Goal: Information Seeking & Learning: Learn about a topic

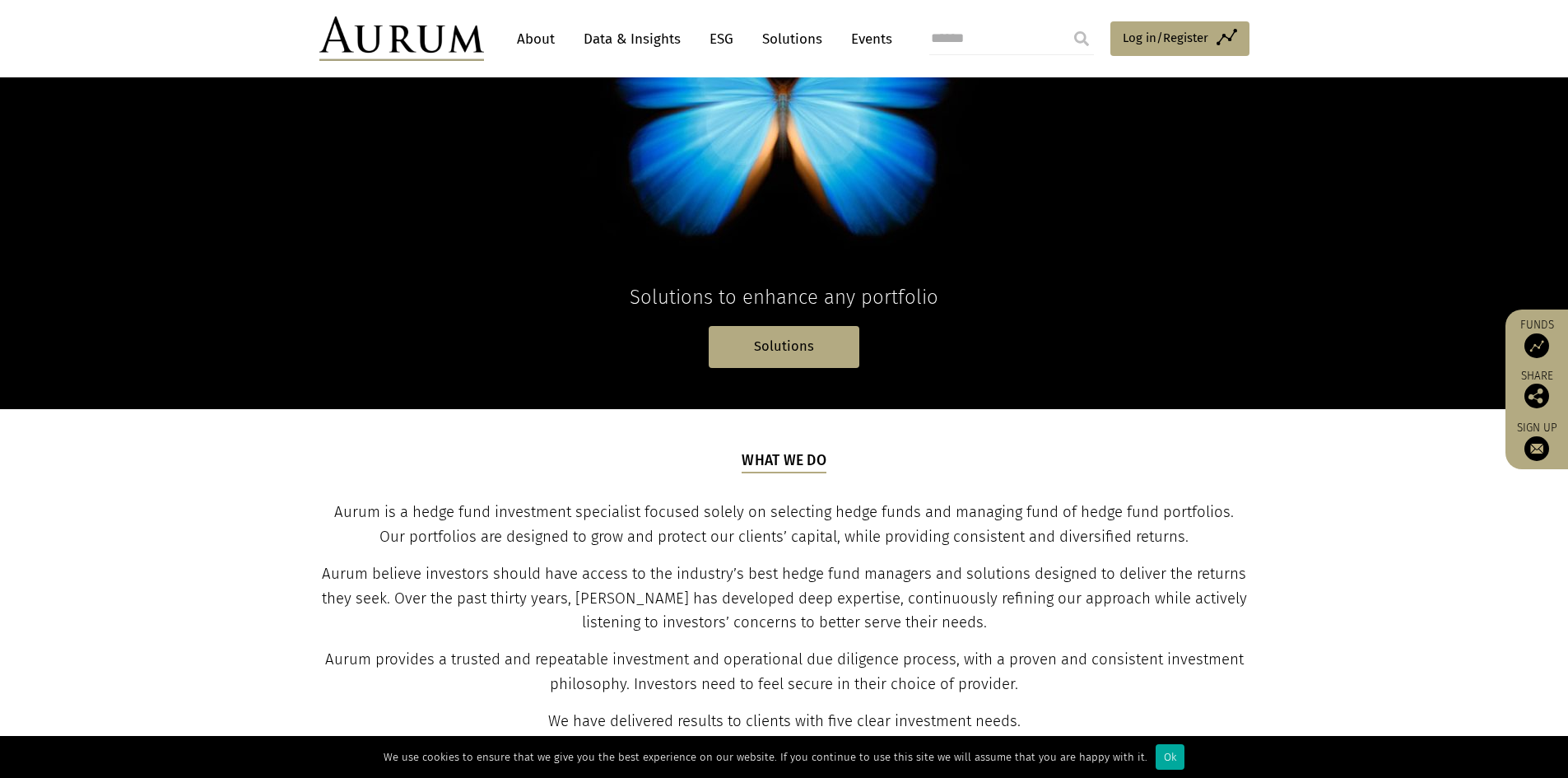
scroll to position [412, 0]
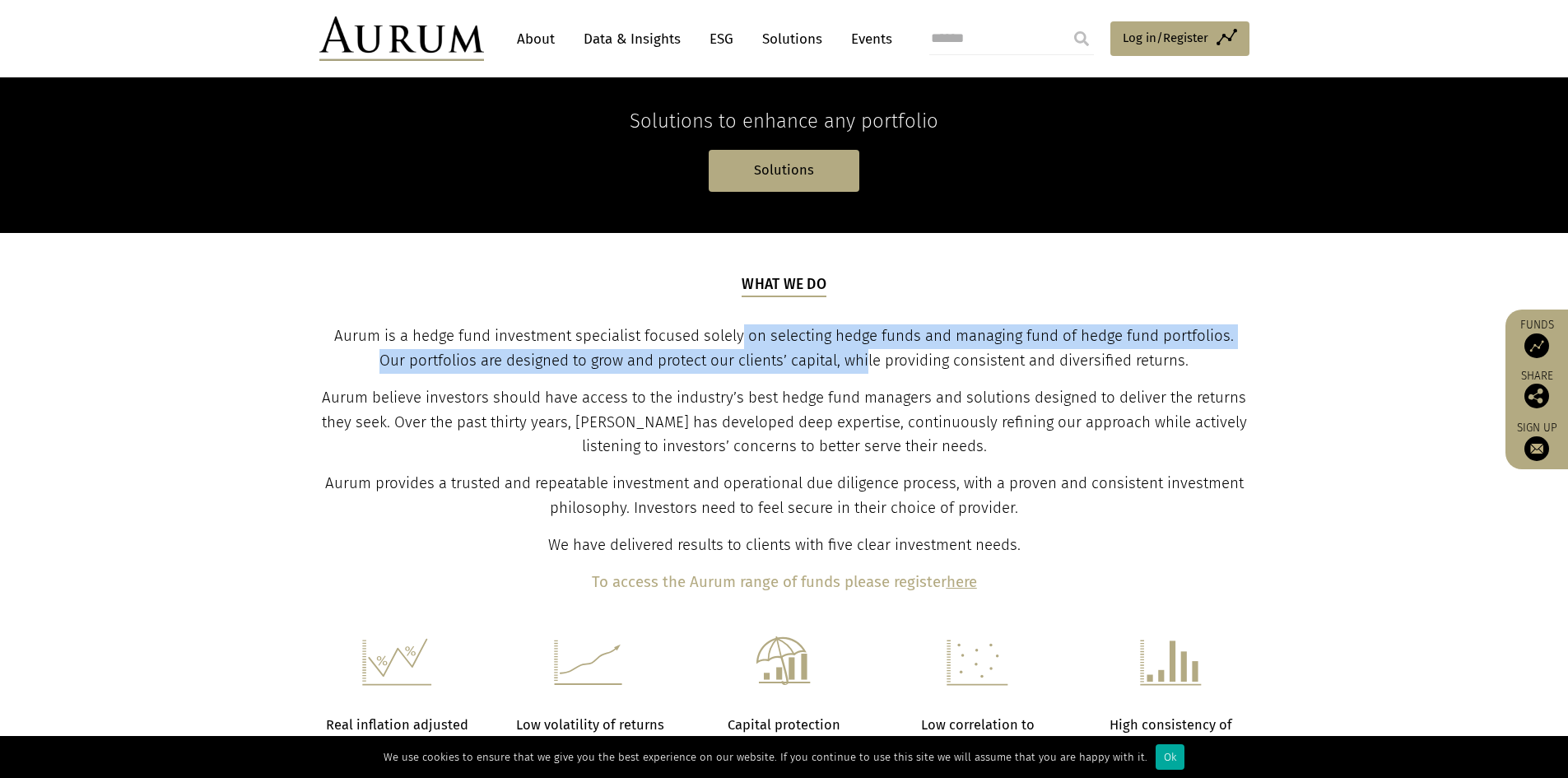
click at [926, 387] on div "What we do Aurum is a hedge fund investment specialist focused solely on select…" at bounding box center [784, 434] width 926 height 321
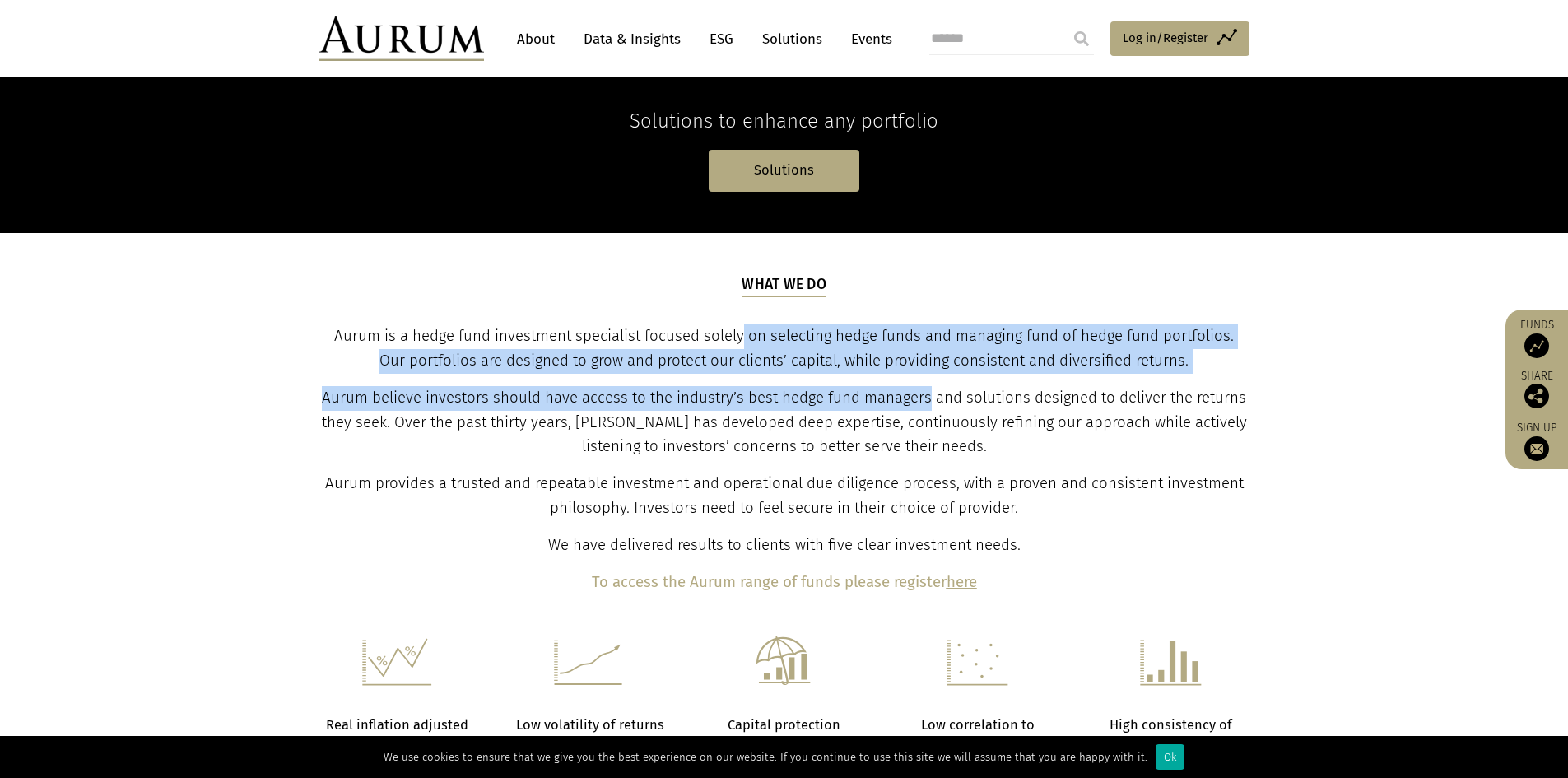
click at [971, 363] on span "Aurum is a hedge fund investment specialist focused solely on selecting hedge f…" at bounding box center [784, 348] width 900 height 43
click at [969, 357] on span "Aurum is a hedge fund investment specialist focused solely on selecting hedge f…" at bounding box center [784, 348] width 900 height 43
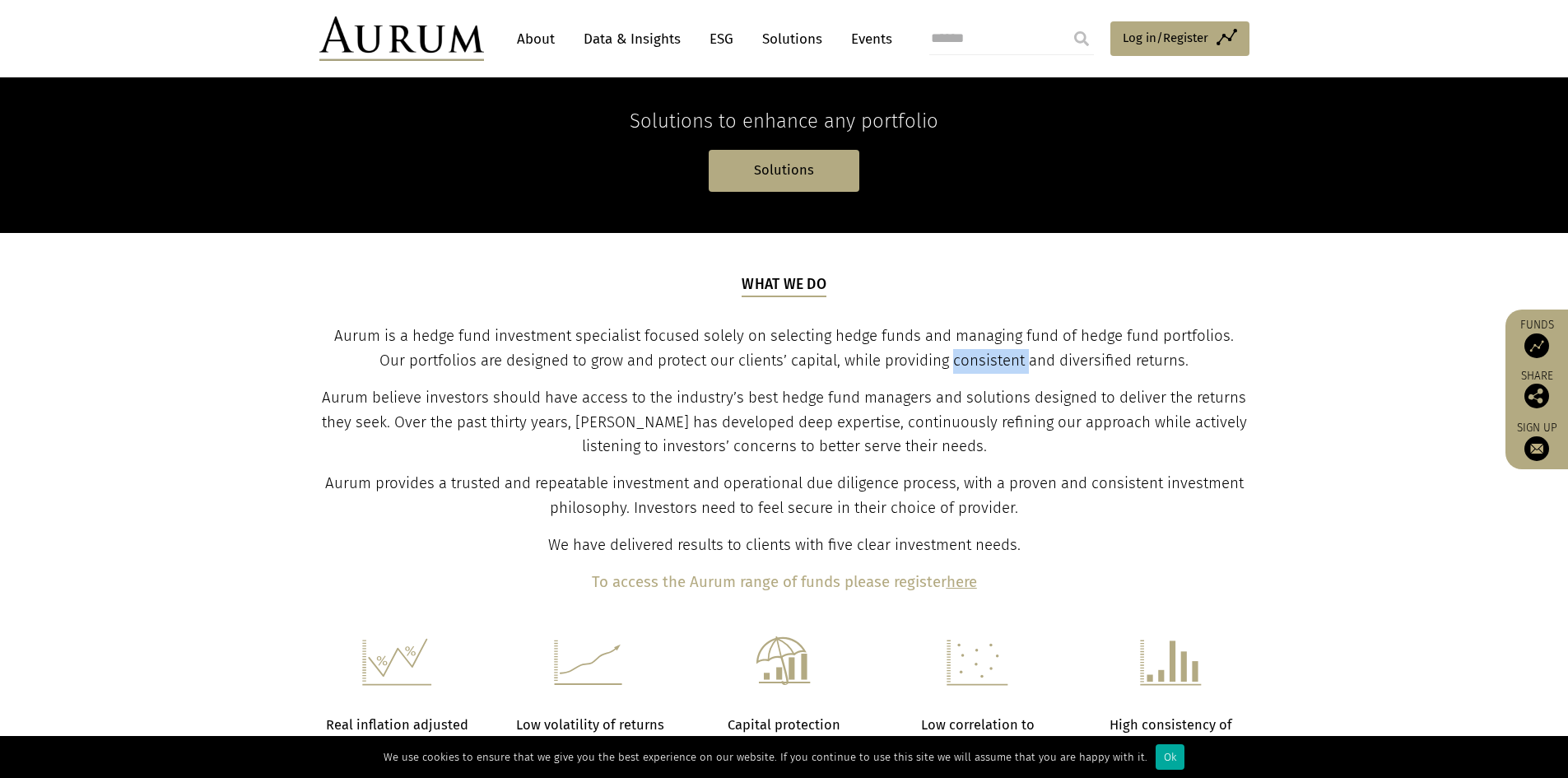
click at [969, 356] on span "Aurum is a hedge fund investment specialist focused solely on selecting hedge f…" at bounding box center [784, 348] width 900 height 43
click at [1330, 381] on section "What we do Aurum is a hedge fund investment specialist focused solely on select…" at bounding box center [784, 435] width 1568 height 403
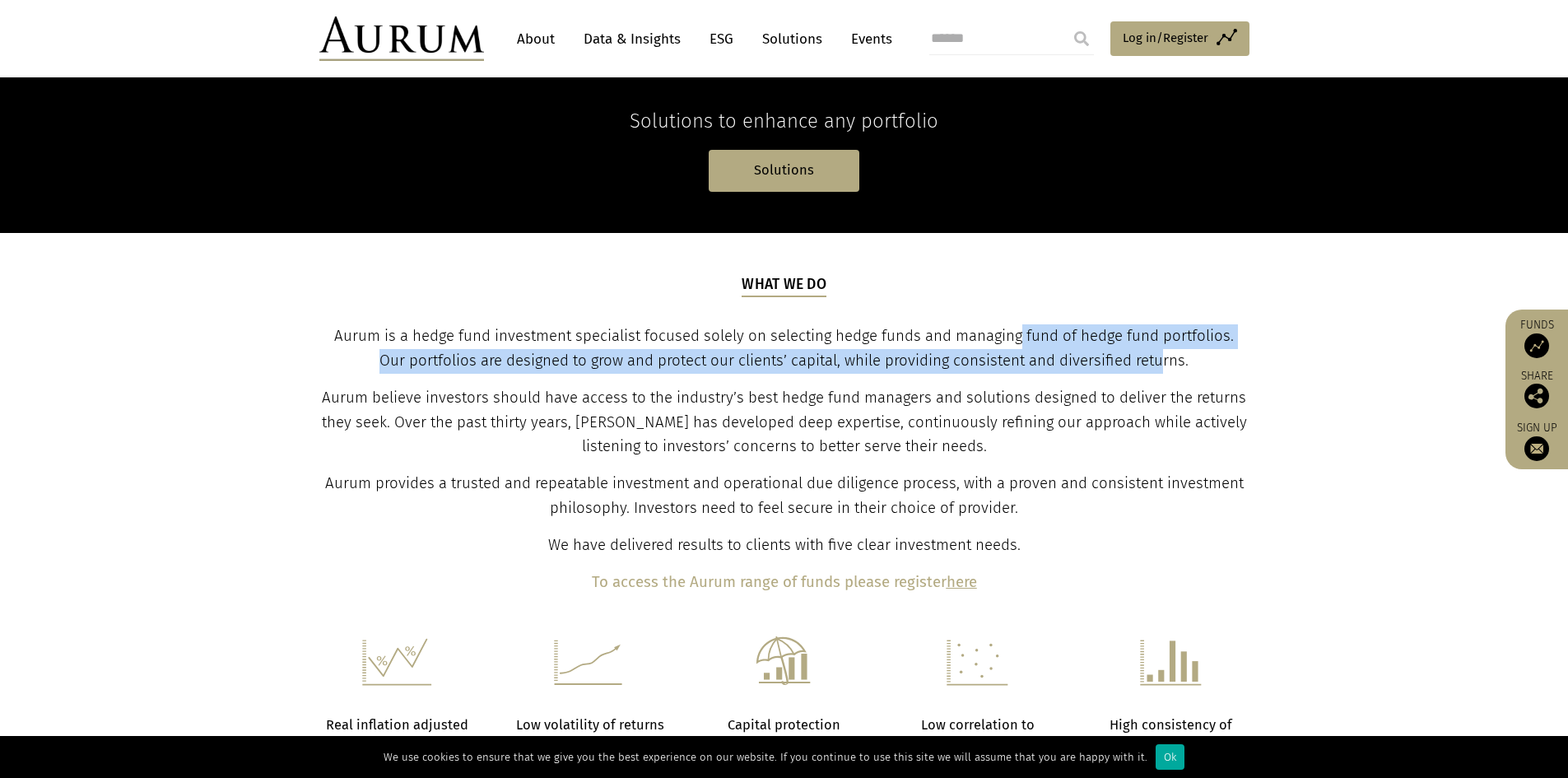
drag, startPoint x: 1087, startPoint y: 336, endPoint x: 1234, endPoint y: 373, distance: 151.6
click at [1229, 372] on div "What we do Aurum is a hedge fund investment specialist focused solely on select…" at bounding box center [784, 434] width 926 height 321
click at [1225, 358] on p "Aurum is a hedge fund investment specialist focused solely on selecting hedge f…" at bounding box center [784, 349] width 926 height 49
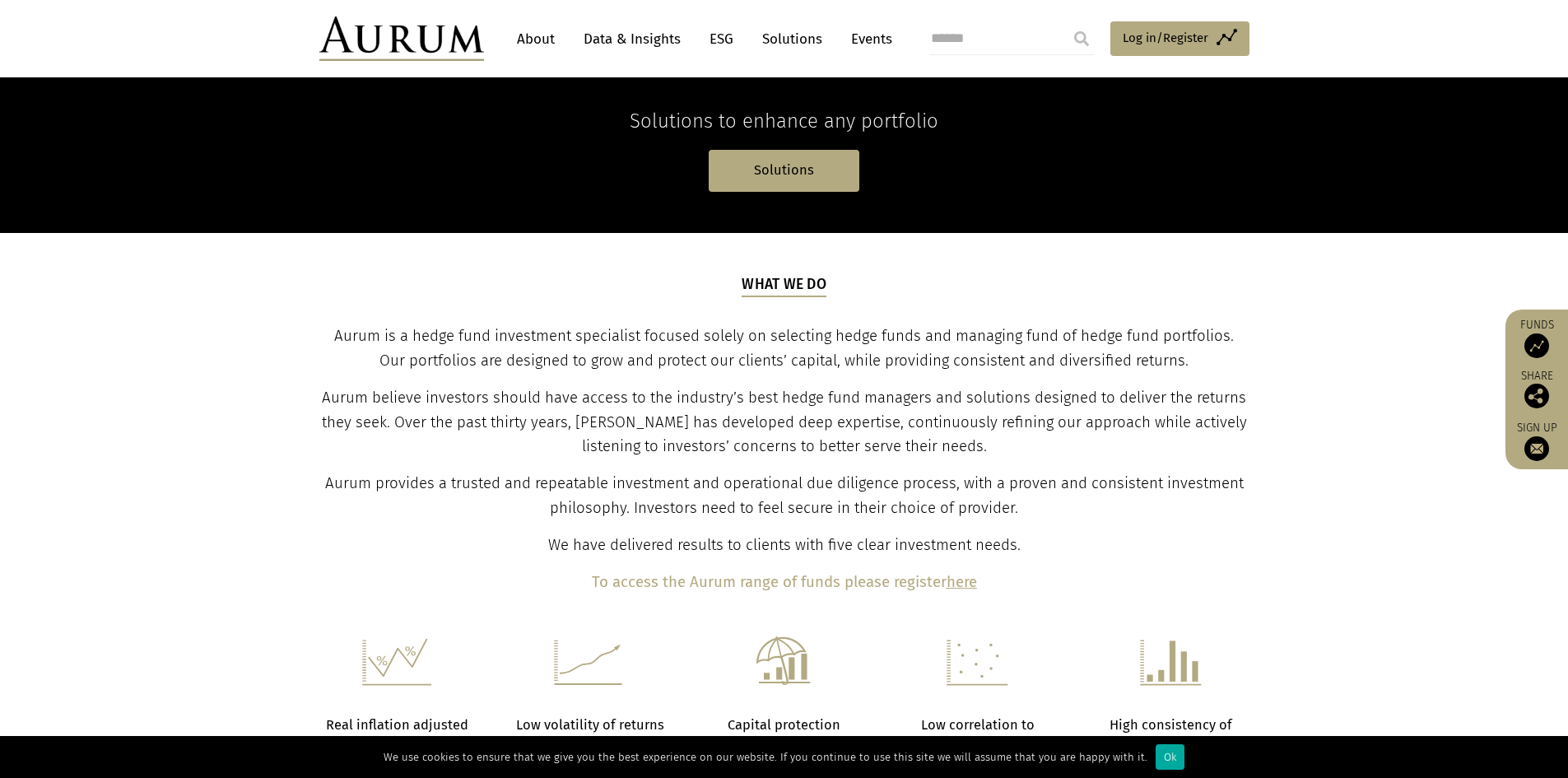
click at [1225, 358] on p "Aurum is a hedge fund investment specialist focused solely on selecting hedge f…" at bounding box center [784, 349] width 926 height 49
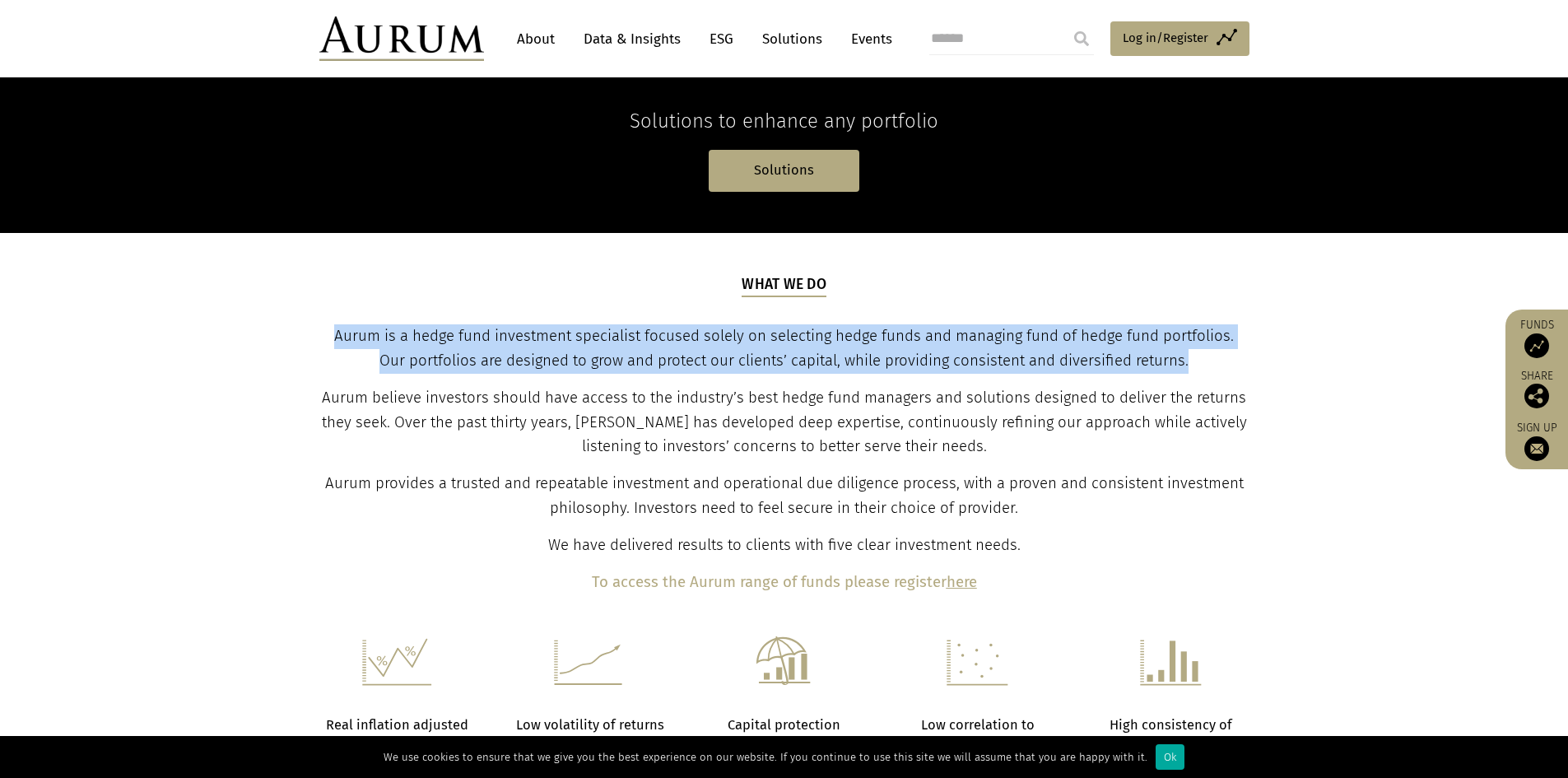
click at [1225, 358] on p "Aurum is a hedge fund investment specialist focused solely on selecting hedge f…" at bounding box center [784, 349] width 926 height 49
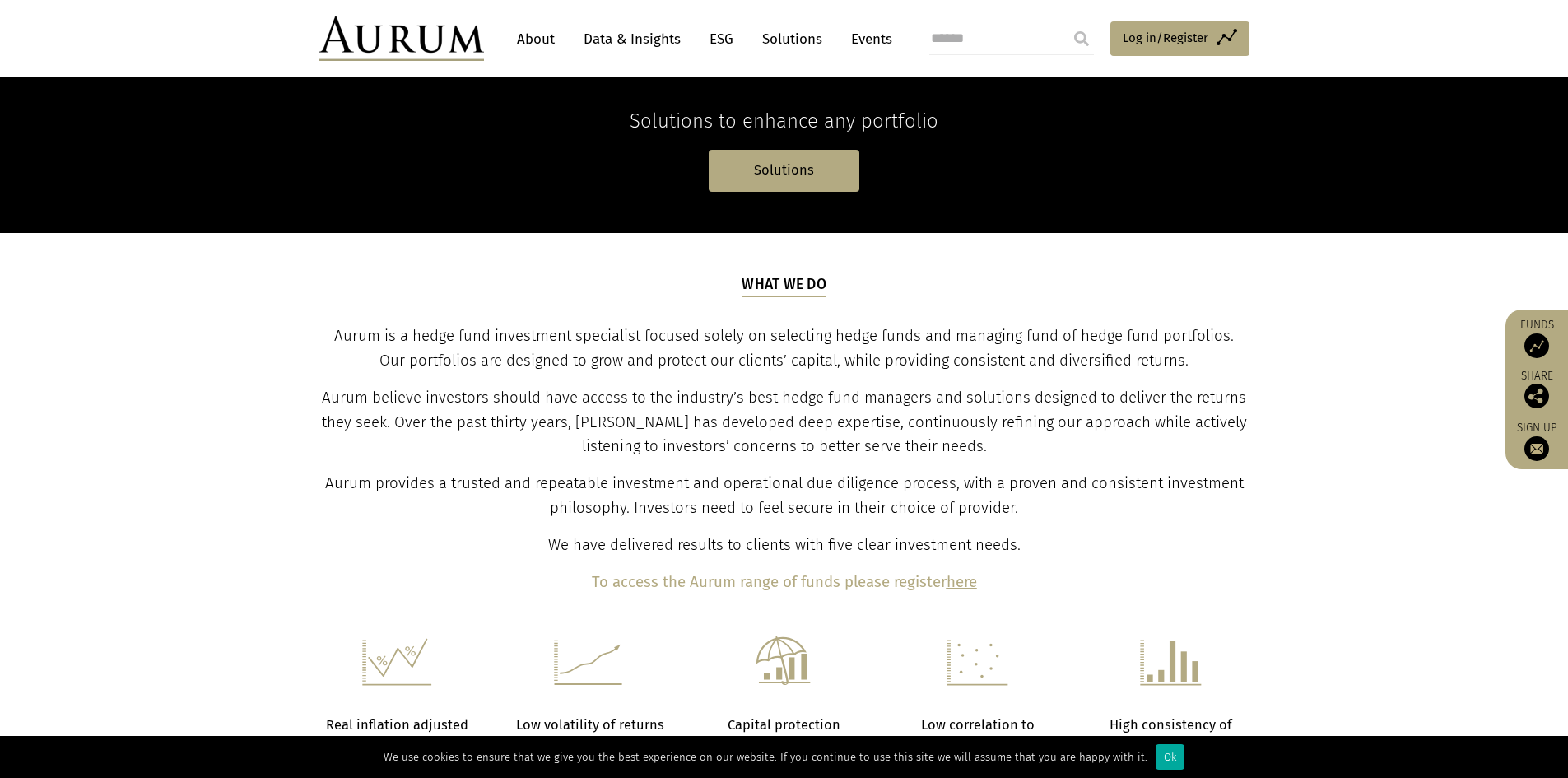
drag, startPoint x: 1227, startPoint y: 379, endPoint x: 1242, endPoint y: 425, distance: 48.4
click at [1228, 388] on div "What we do Aurum is a hedge fund investment specialist focused solely on select…" at bounding box center [784, 434] width 926 height 321
drag, startPoint x: 1244, startPoint y: 453, endPoint x: 732, endPoint y: 473, distance: 512.4
click at [733, 472] on div "What we do Aurum is a hedge fund investment specialist focused solely on select…" at bounding box center [784, 434] width 926 height 321
click at [746, 425] on span "Aurum believe investors should have access to the industry’s best hedge fund ma…" at bounding box center [785, 422] width 926 height 68
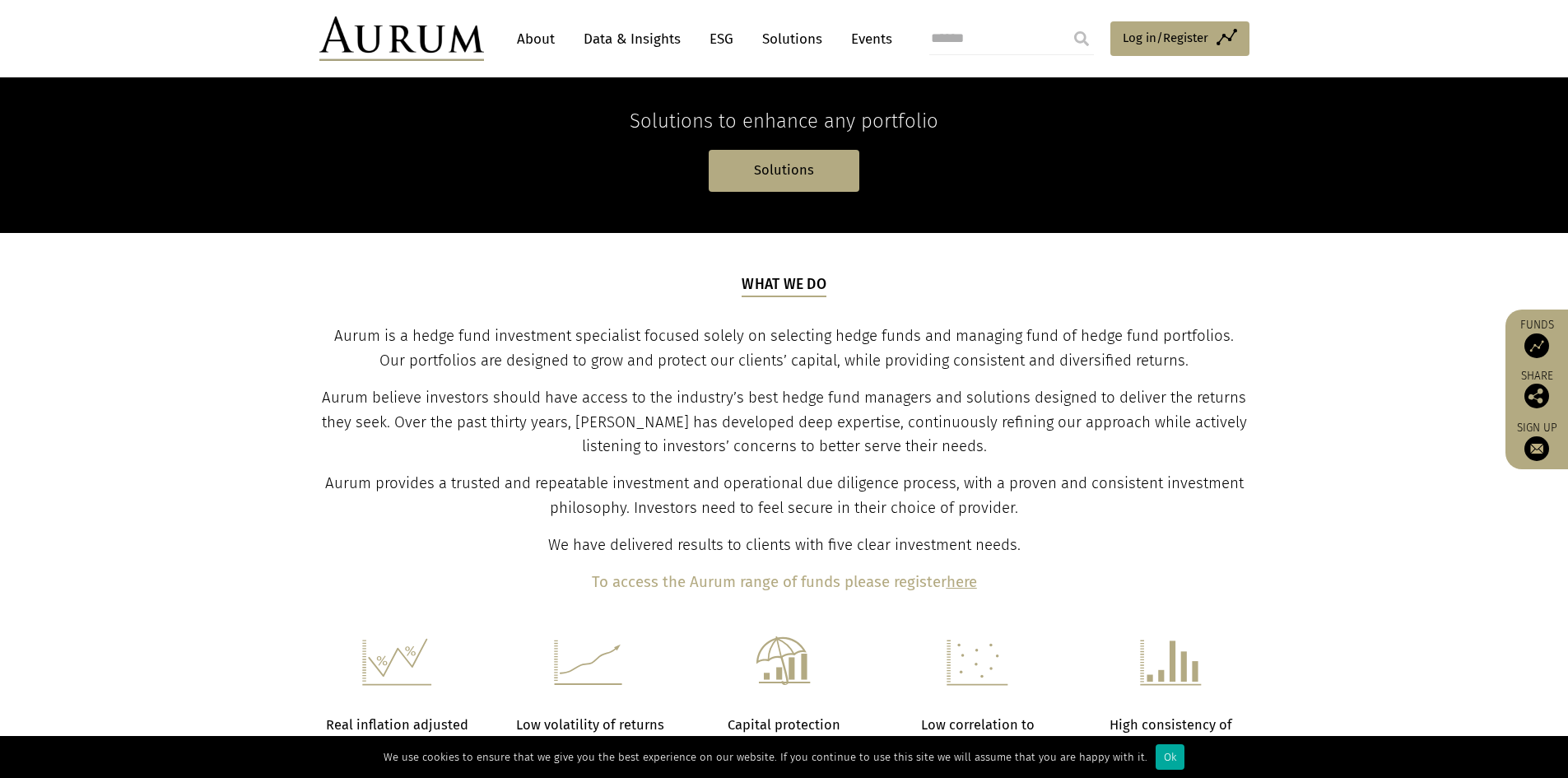
click at [747, 425] on span "Aurum believe investors should have access to the industry’s best hedge fund ma…" at bounding box center [785, 422] width 926 height 68
click at [748, 426] on span "Aurum believe investors should have access to the industry’s best hedge fund ma…" at bounding box center [785, 422] width 926 height 68
click at [753, 436] on p "Aurum believe investors should have access to the industry’s best hedge fund ma…" at bounding box center [784, 423] width 926 height 74
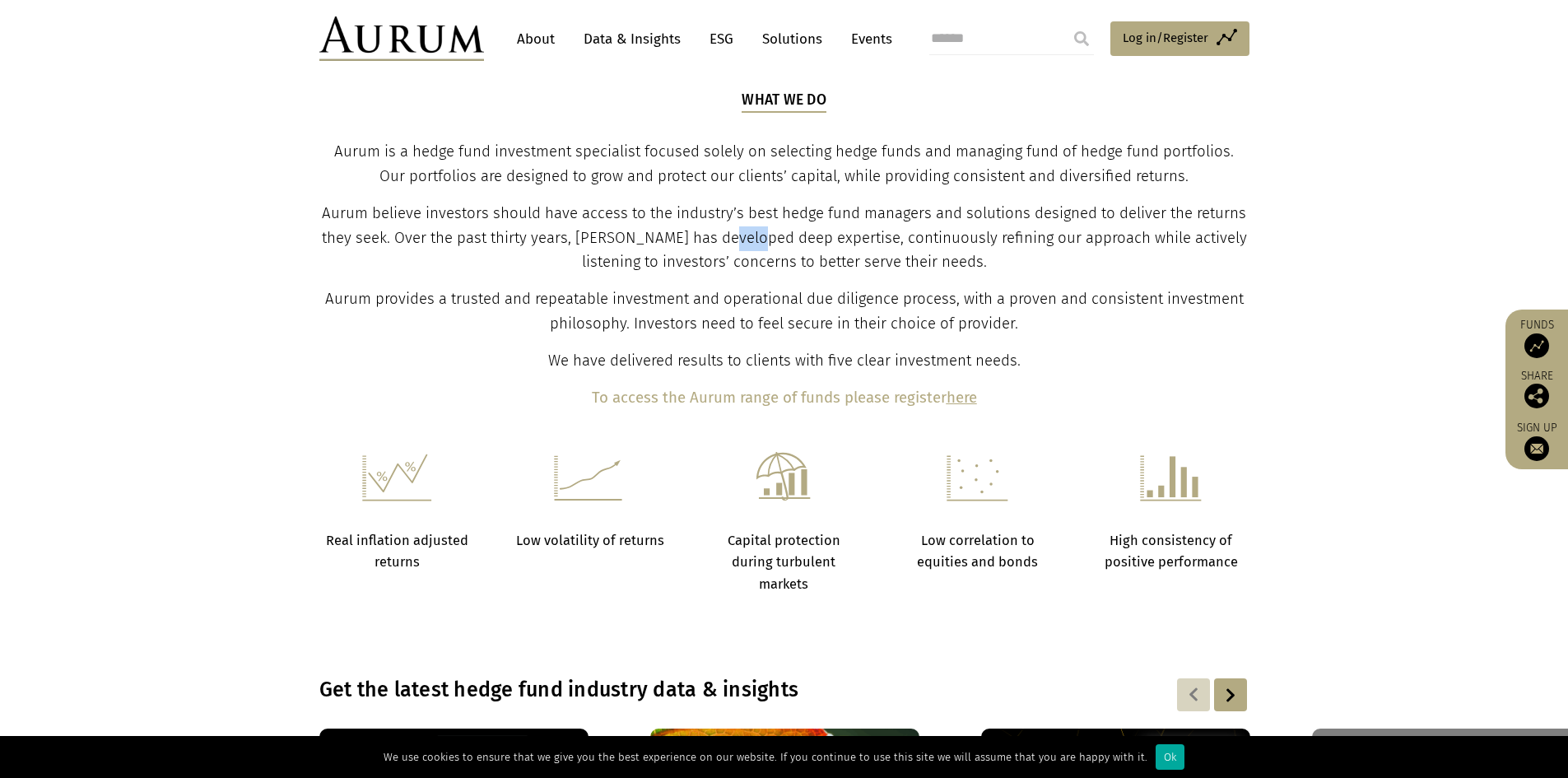
scroll to position [494, 0]
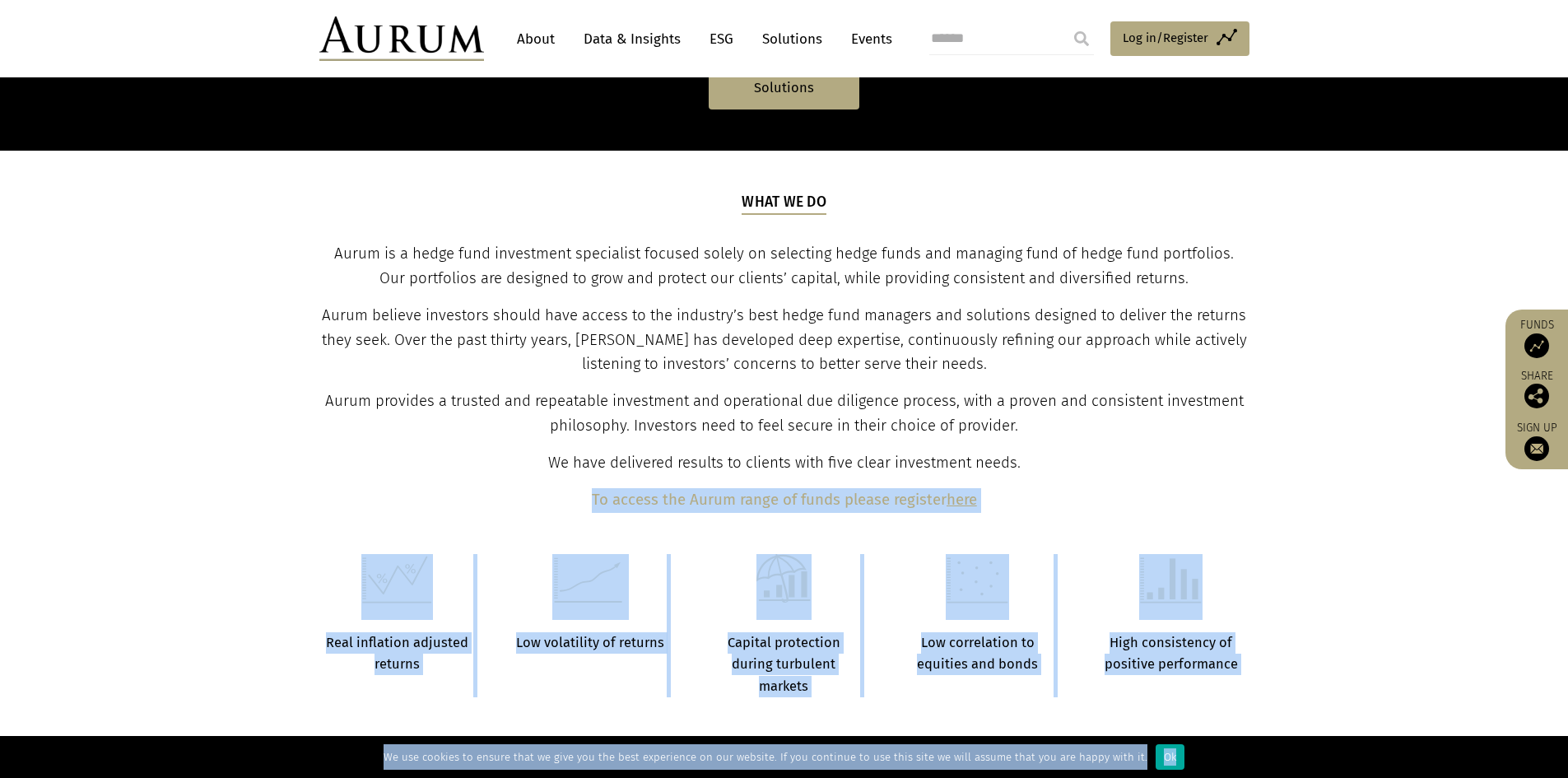
click at [753, 295] on body "CONTACT About Data & Insights ESG Solutions Events Access Funds Log in/Register…" at bounding box center [784, 752] width 1568 height 2492
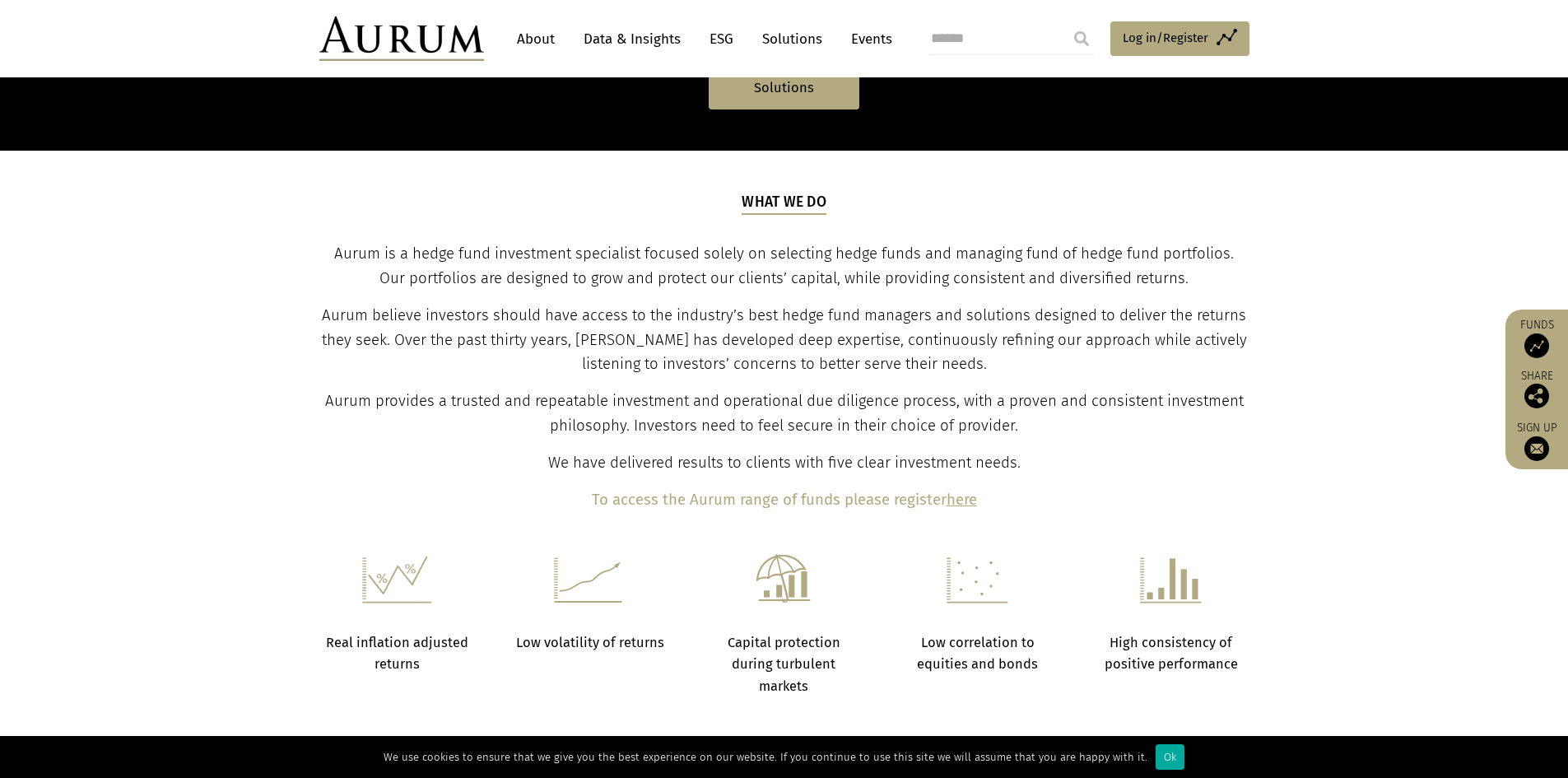
click at [1020, 381] on div "What we do Aurum is a hedge fund investment specialist focused solely on select…" at bounding box center [784, 352] width 926 height 321
click at [0, 0] on div "Search for: Person Company" at bounding box center [0, 0] width 0 height 0
click at [662, 280] on span "Aurum is a hedge fund investment specialist focused solely on selecting hedge f…" at bounding box center [784, 265] width 900 height 43
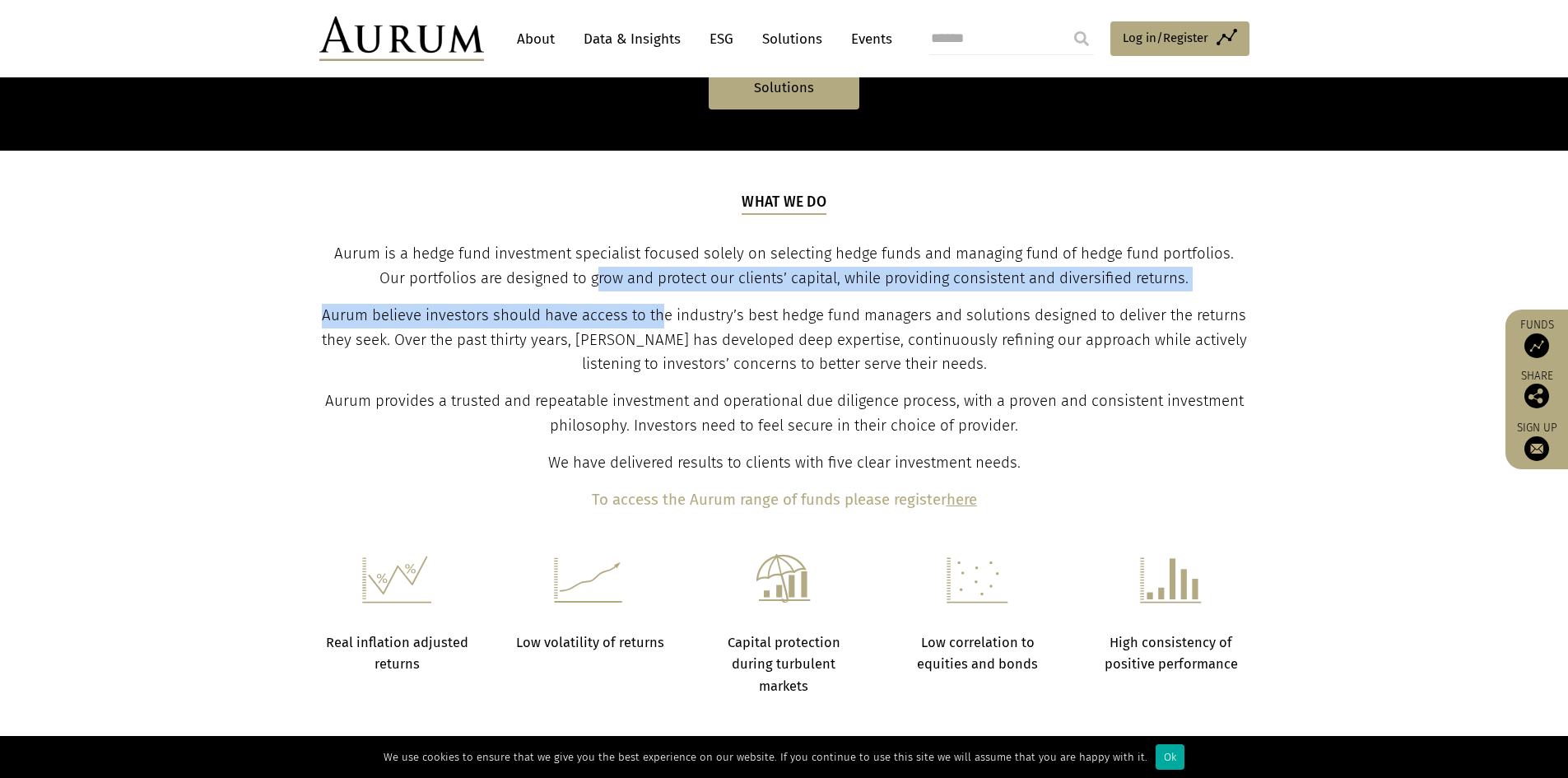
drag, startPoint x: 659, startPoint y: 307, endPoint x: 853, endPoint y: 324, distance: 194.7
click at [816, 327] on div "What we do Aurum is a hedge fund investment specialist focused solely on select…" at bounding box center [784, 352] width 926 height 321
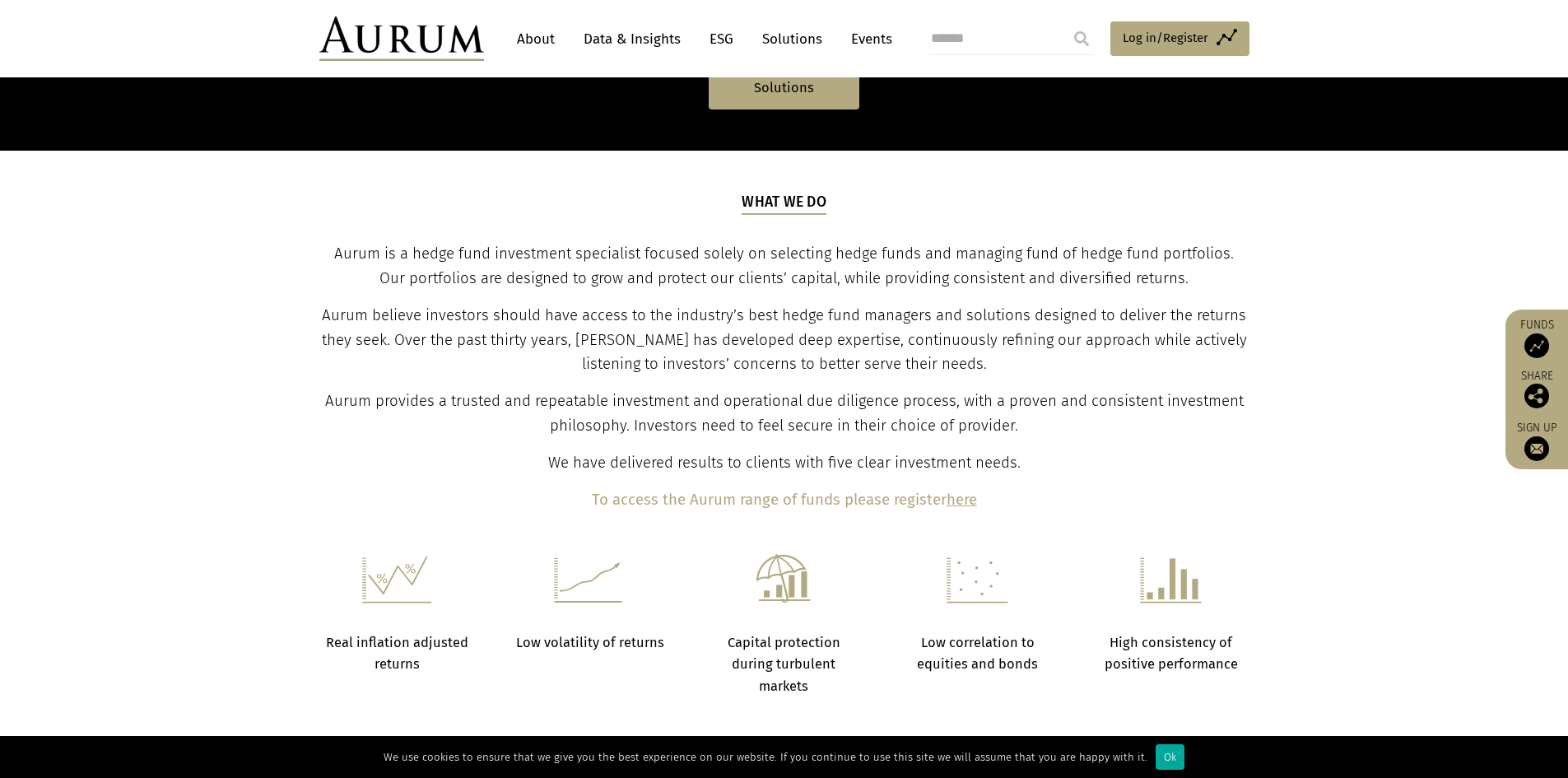
click at [803, 331] on span "Aurum believe investors should have access to the industry’s best hedge fund ma…" at bounding box center [785, 340] width 926 height 68
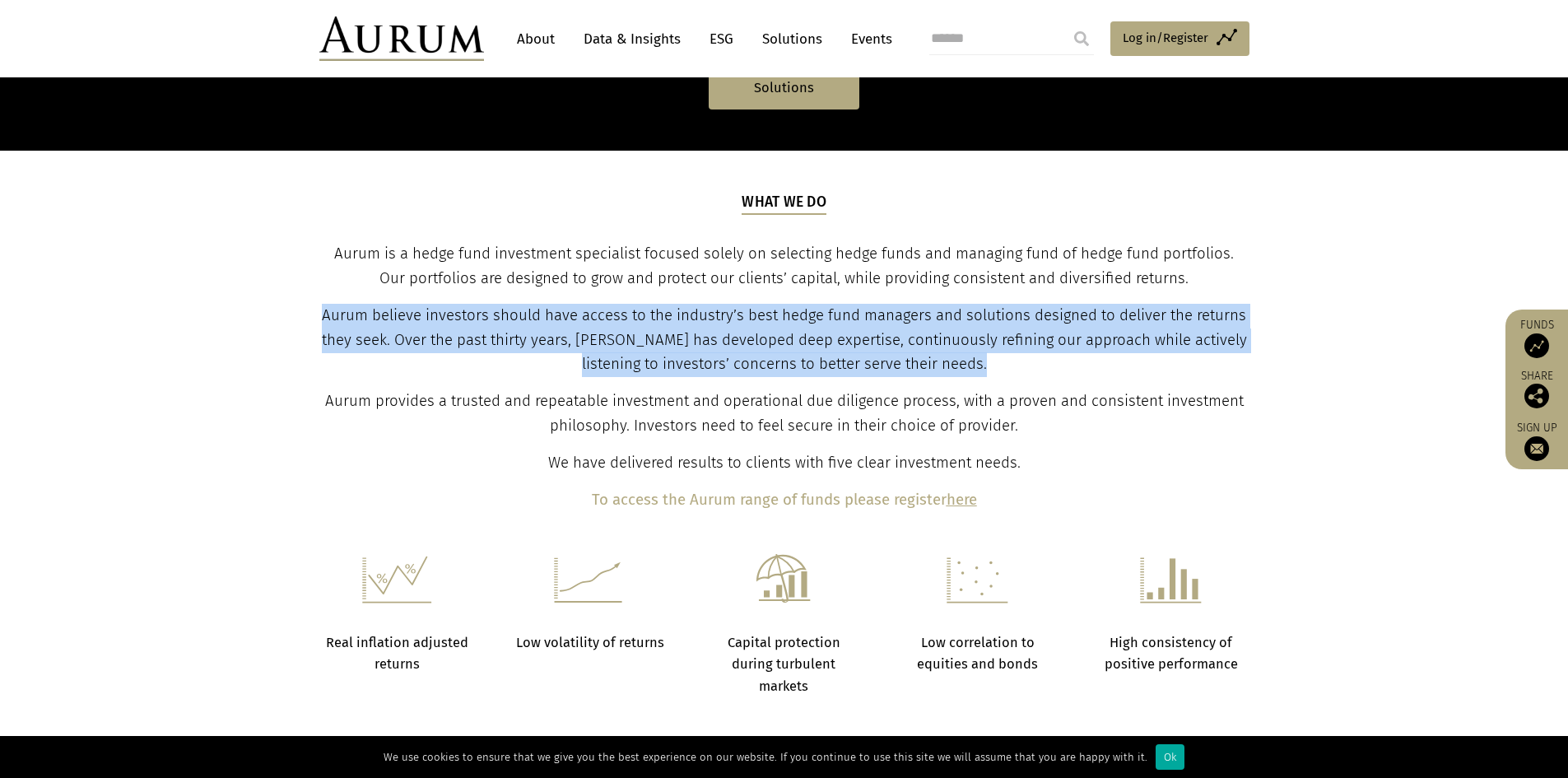
click at [803, 331] on span "Aurum believe investors should have access to the industry’s best hedge fund ma…" at bounding box center [785, 340] width 926 height 68
click at [843, 361] on span "Aurum believe investors should have access to the industry’s best hedge fund ma…" at bounding box center [785, 340] width 926 height 68
click at [999, 373] on p "Aurum believe investors should have access to the industry’s best hedge fund ma…" at bounding box center [784, 340] width 926 height 74
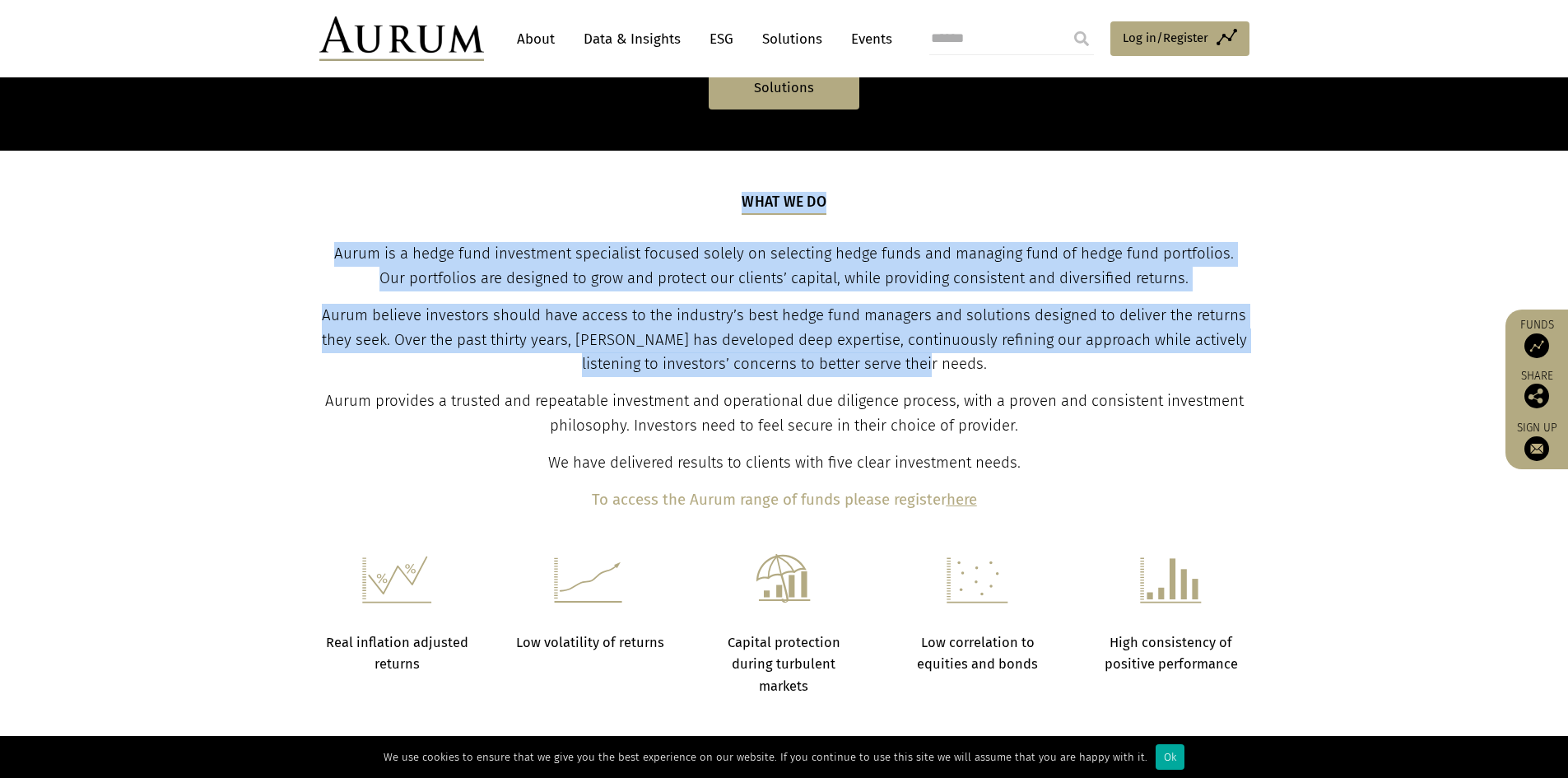
drag, startPoint x: 1004, startPoint y: 375, endPoint x: 320, endPoint y: 321, distance: 686.1
click at [320, 321] on div "What we do Aurum is a hedge fund investment specialist focused solely on select…" at bounding box center [784, 352] width 964 height 321
click at [382, 336] on span "Aurum believe investors should have access to the industry’s best hedge fund ma…" at bounding box center [785, 340] width 926 height 68
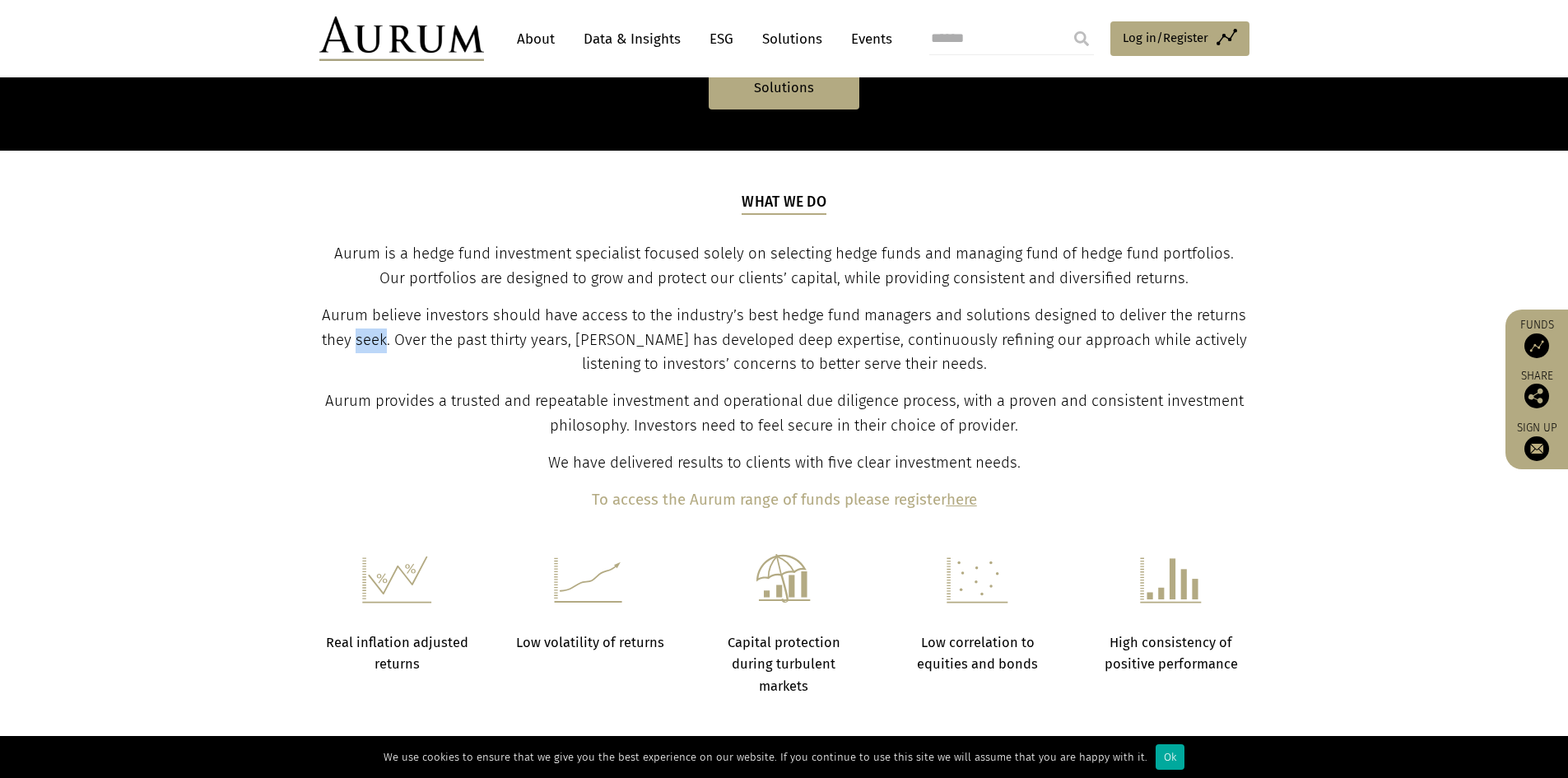
click at [382, 336] on span "Aurum believe investors should have access to the industry’s best hedge fund ma…" at bounding box center [785, 340] width 926 height 68
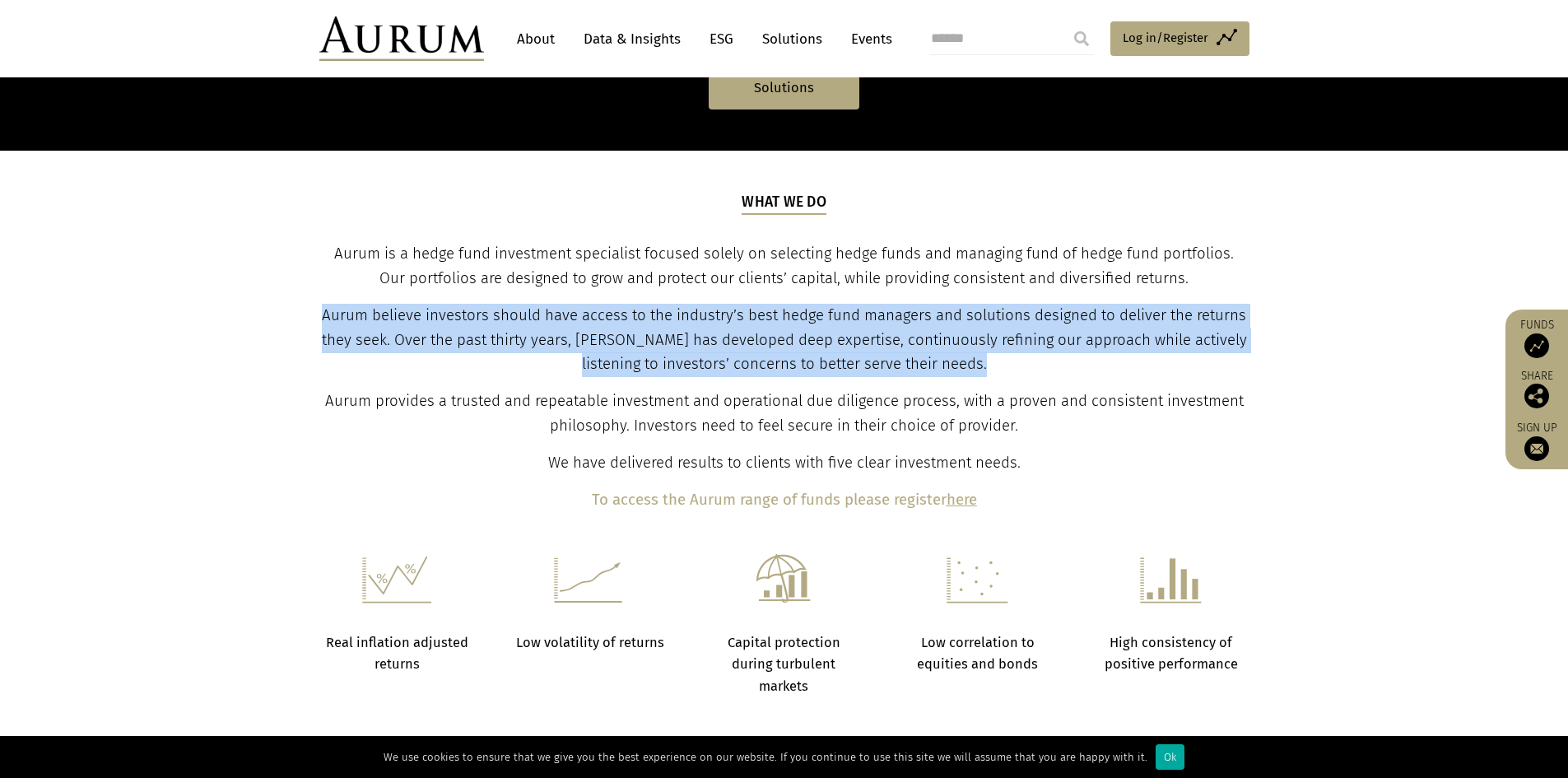
click at [382, 336] on span "Aurum believe investors should have access to the industry’s best hedge fund ma…" at bounding box center [785, 340] width 926 height 68
